Goal: Task Accomplishment & Management: Use online tool/utility

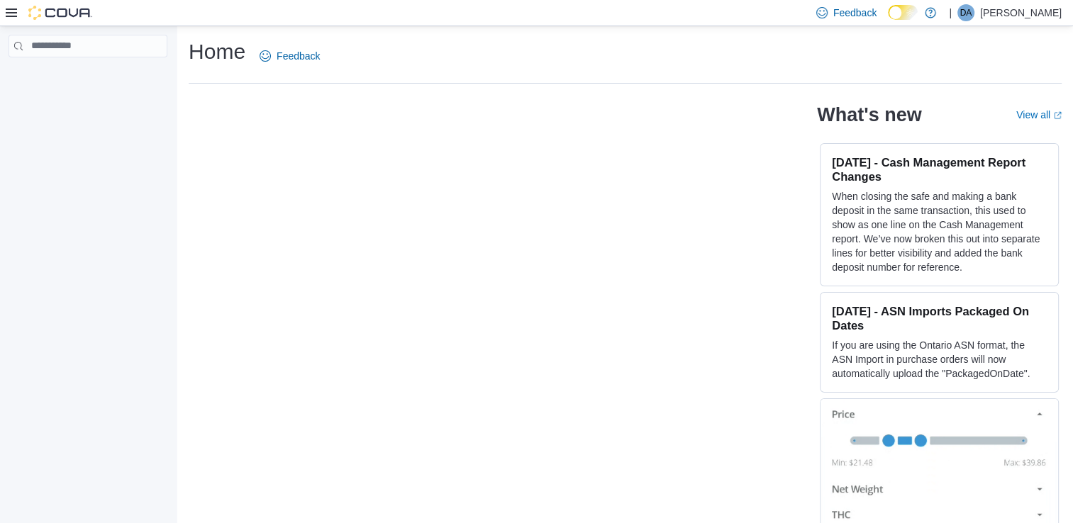
click at [12, 16] on icon at bounding box center [11, 12] width 11 height 11
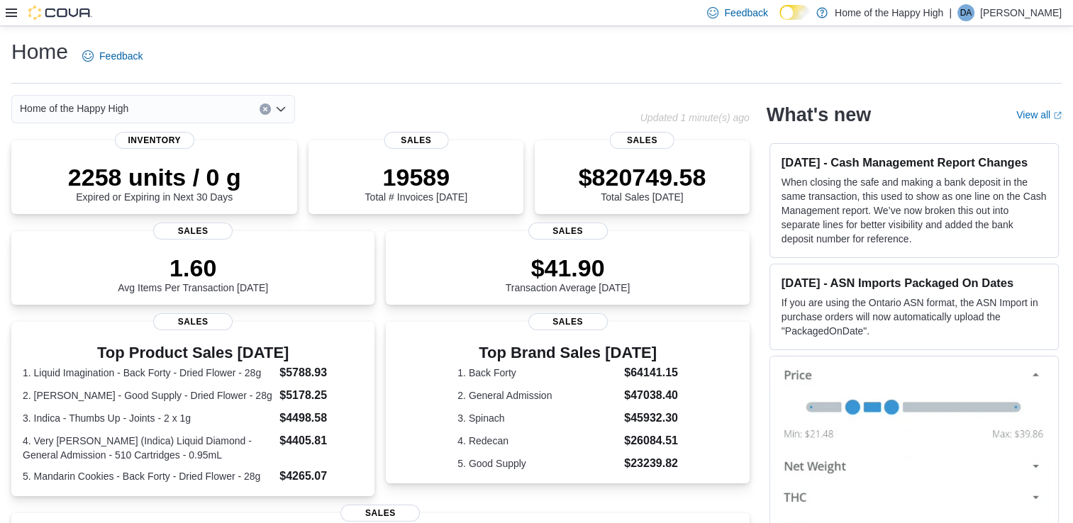
click at [6, 12] on icon at bounding box center [11, 13] width 11 height 9
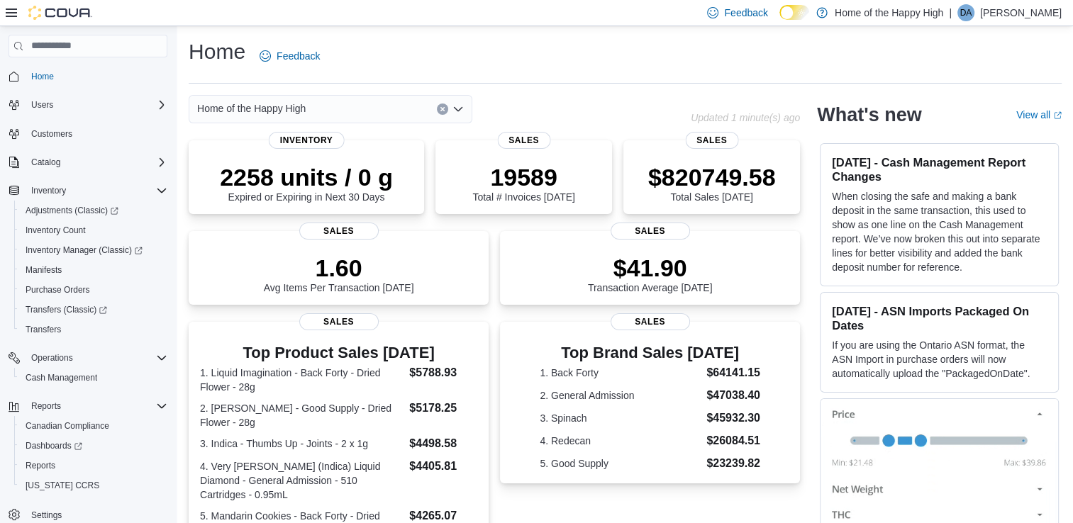
click at [14, 14] on icon at bounding box center [11, 12] width 11 height 11
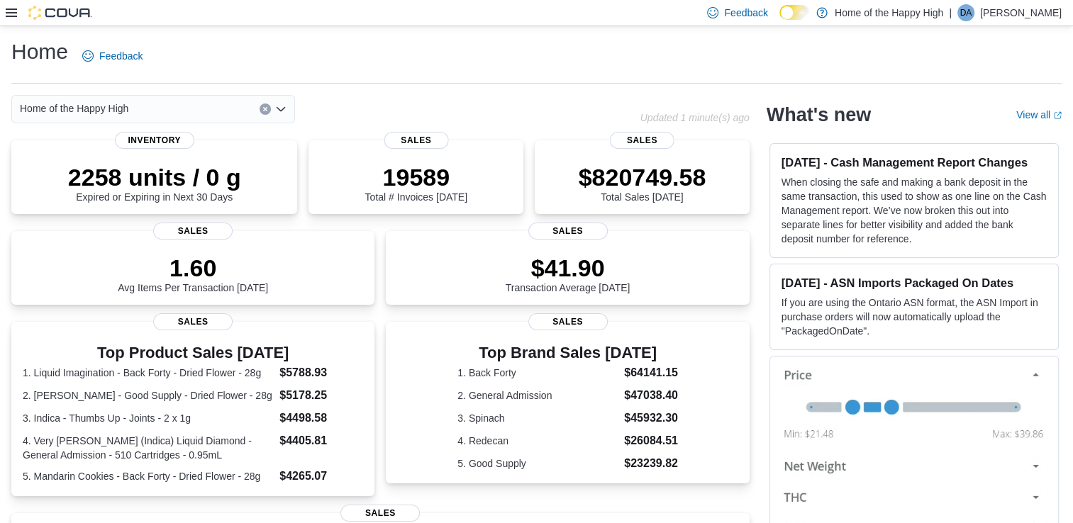
click at [14, 14] on icon at bounding box center [11, 12] width 11 height 11
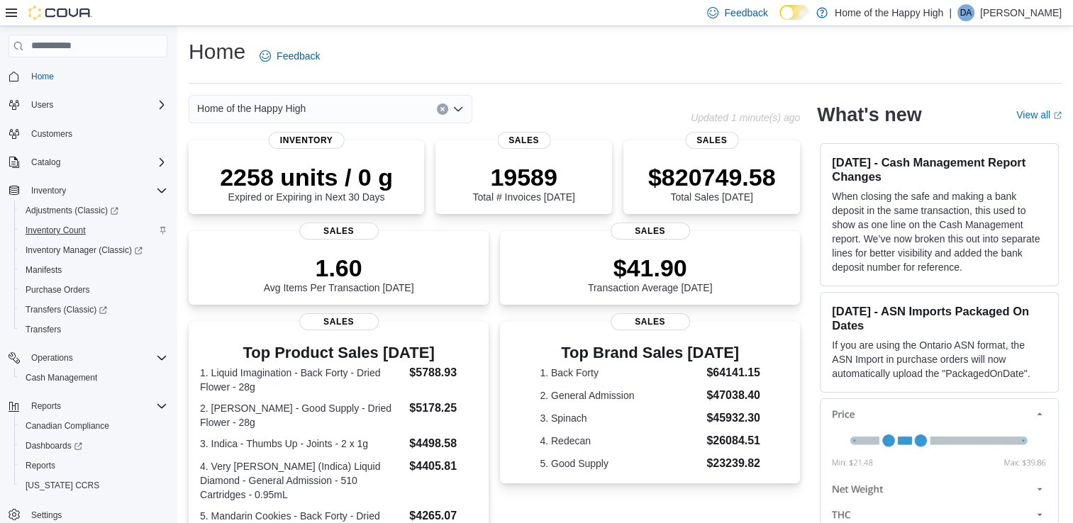
scroll to position [35, 0]
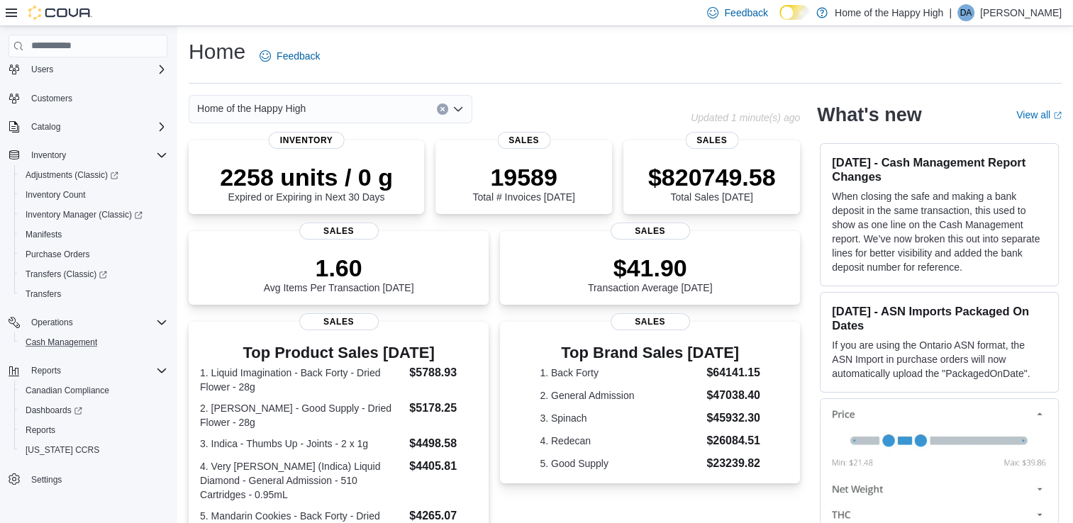
click at [76, 333] on button "Cash Management" at bounding box center [93, 343] width 159 height 20
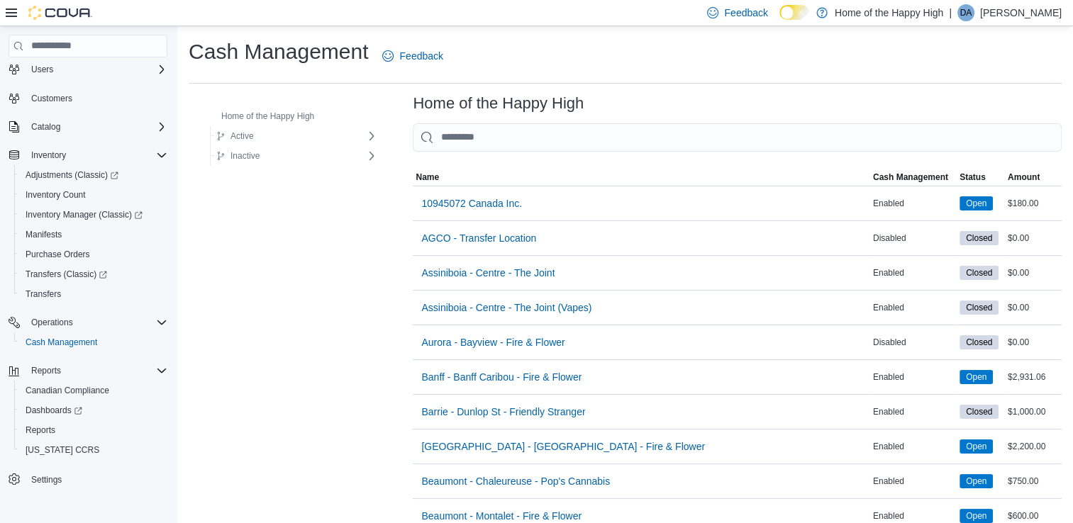
click at [513, 136] on input "This is a search bar. As you type, the results lower in the page will automatic…" at bounding box center [737, 137] width 649 height 28
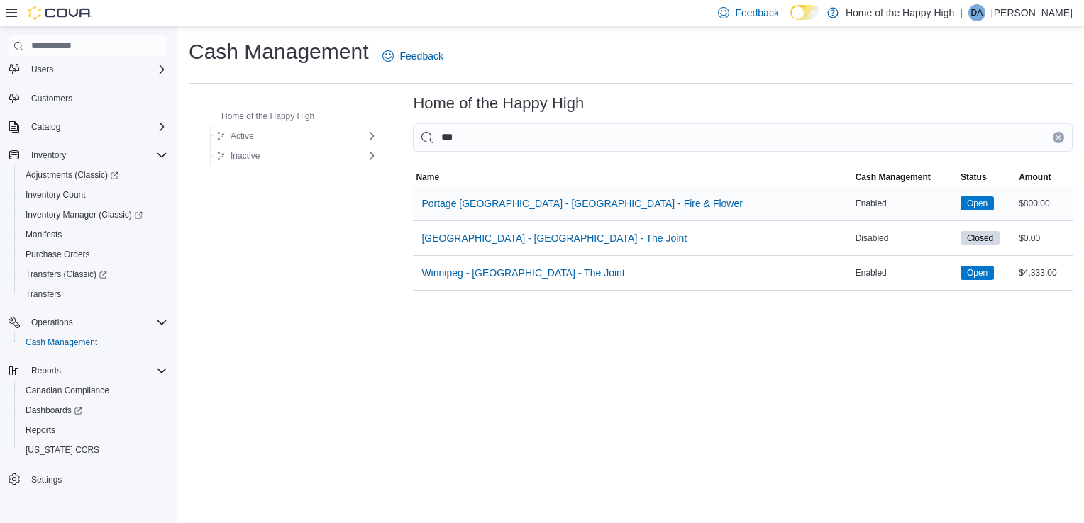
type input "***"
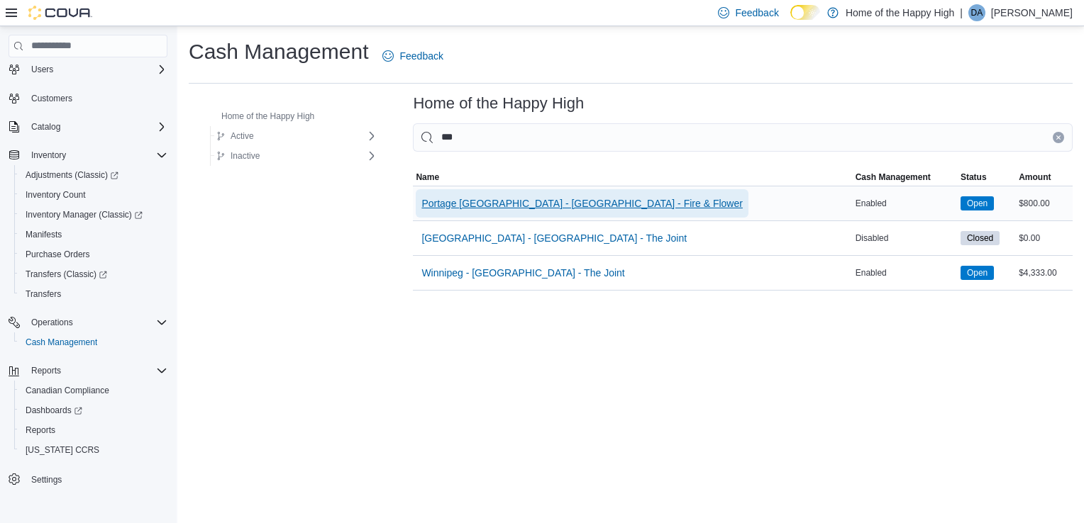
click at [499, 207] on span "Portage La Prairie - Royal Plains - Fire & Flower" at bounding box center [581, 203] width 321 height 14
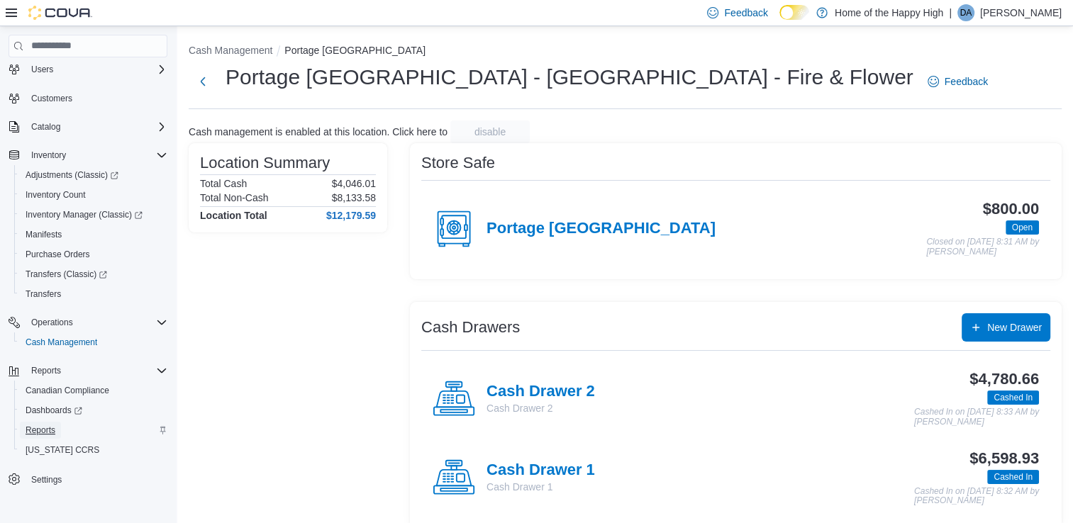
click at [36, 425] on span "Reports" at bounding box center [41, 430] width 30 height 11
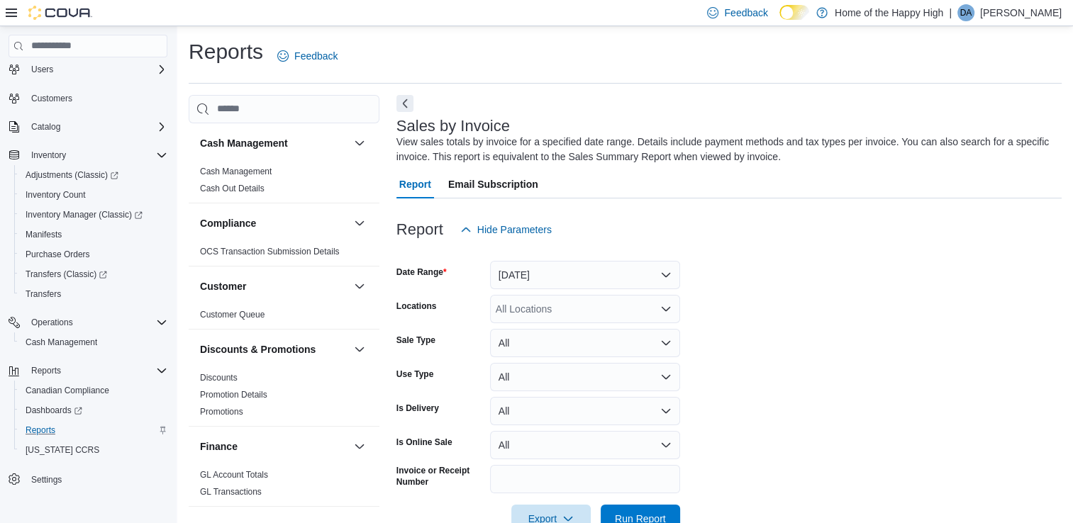
click at [1020, 13] on p "Dani Aymont" at bounding box center [1021, 12] width 82 height 17
click at [975, 141] on span "Sign Out" at bounding box center [970, 135] width 38 height 14
